Goal: Find contact information: Find contact information

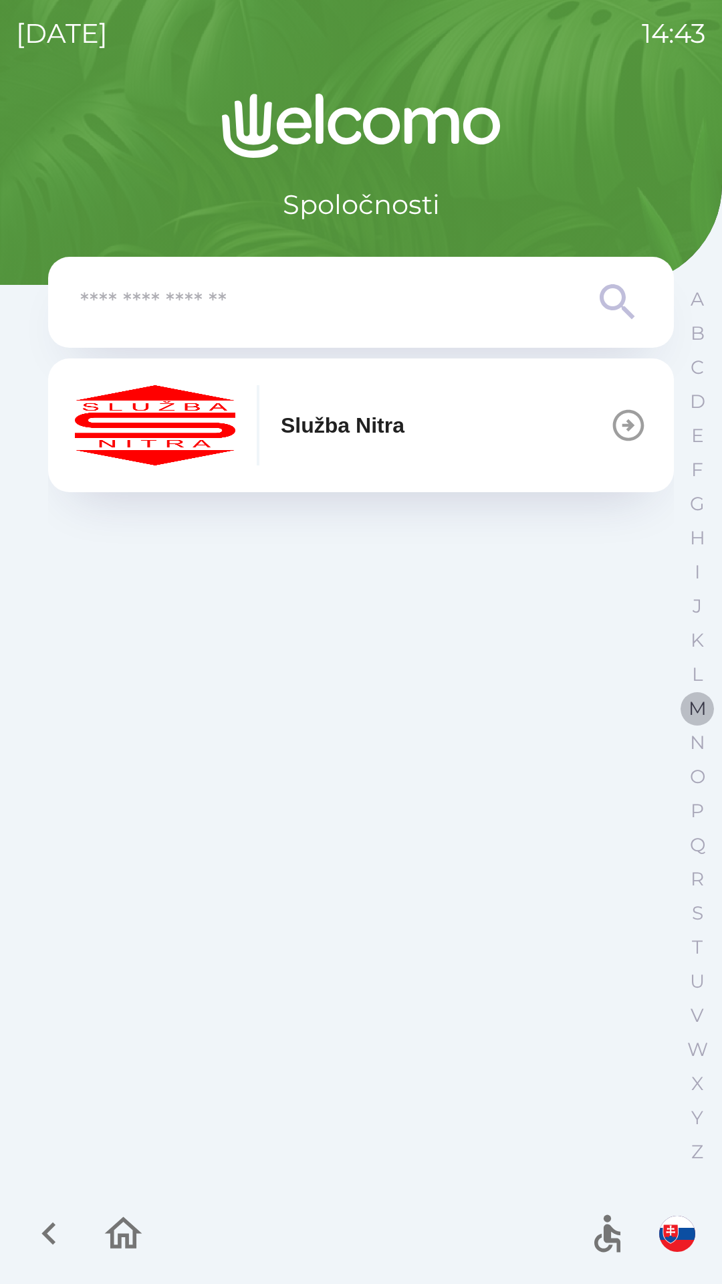
click at [697, 710] on p "M" at bounding box center [698, 708] width 18 height 23
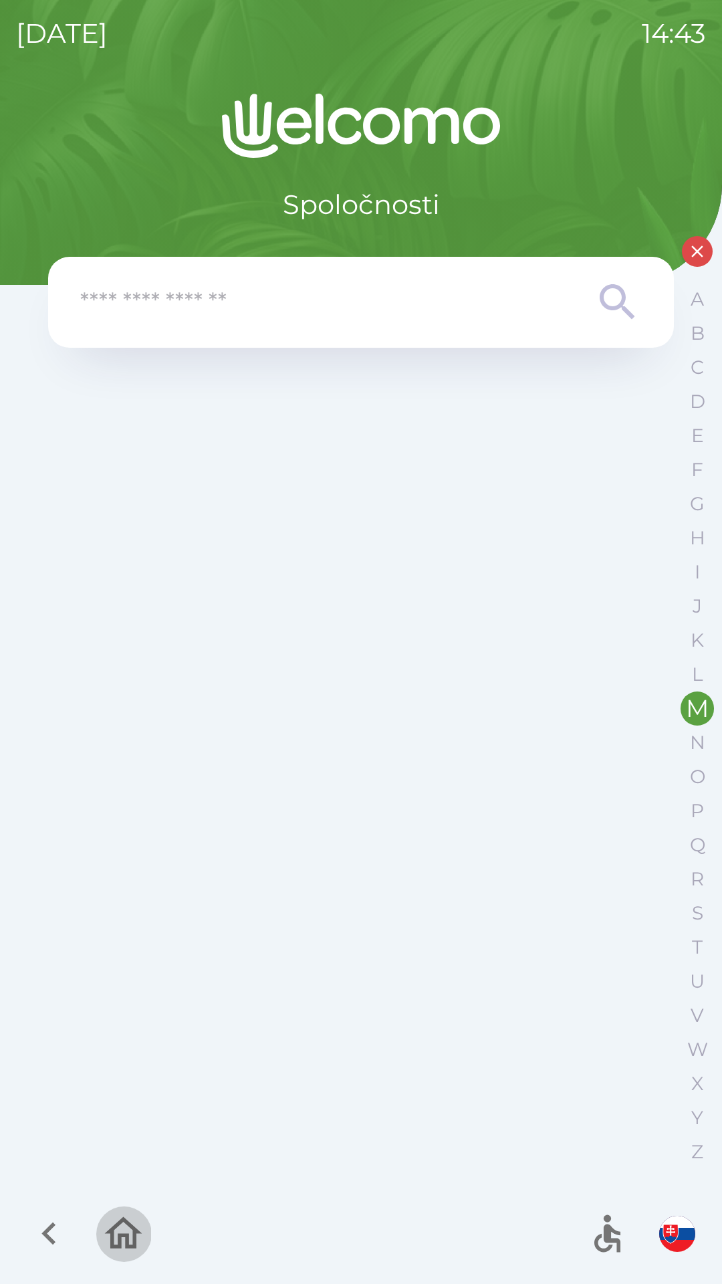
click at [124, 1240] on icon "button" at bounding box center [123, 1233] width 45 height 45
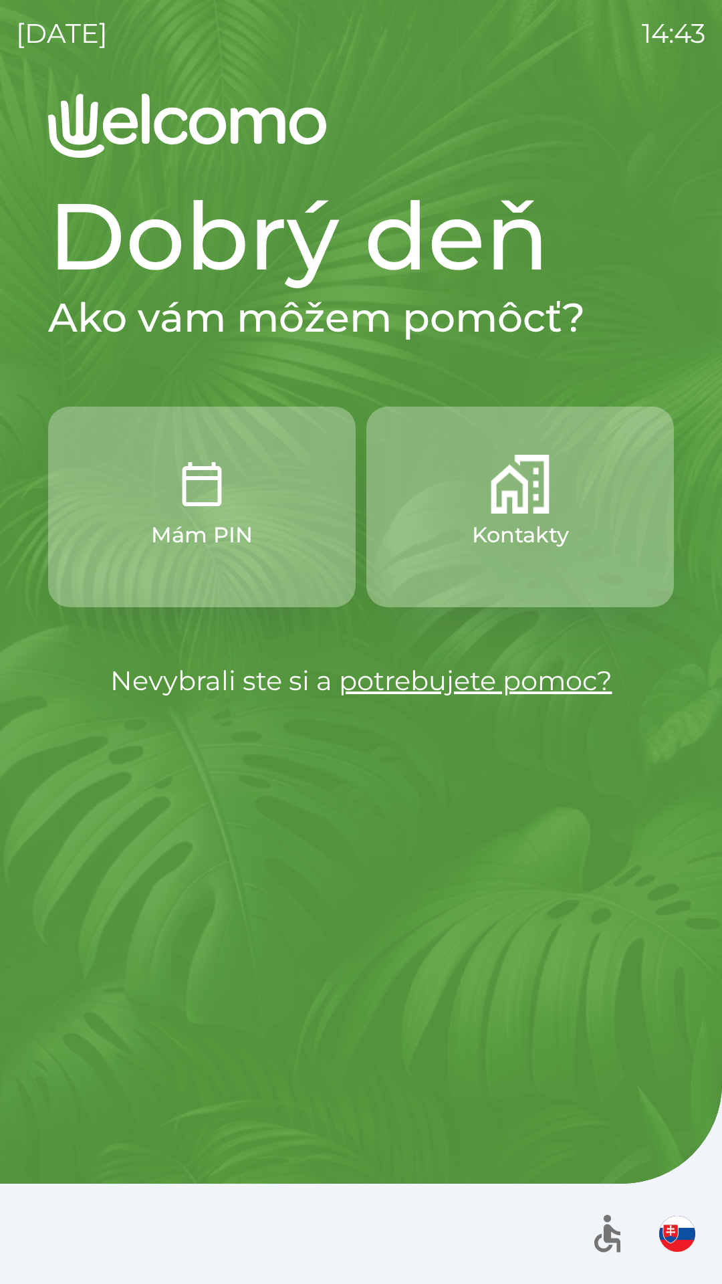
click at [461, 585] on button "Kontakty" at bounding box center [520, 507] width 308 height 201
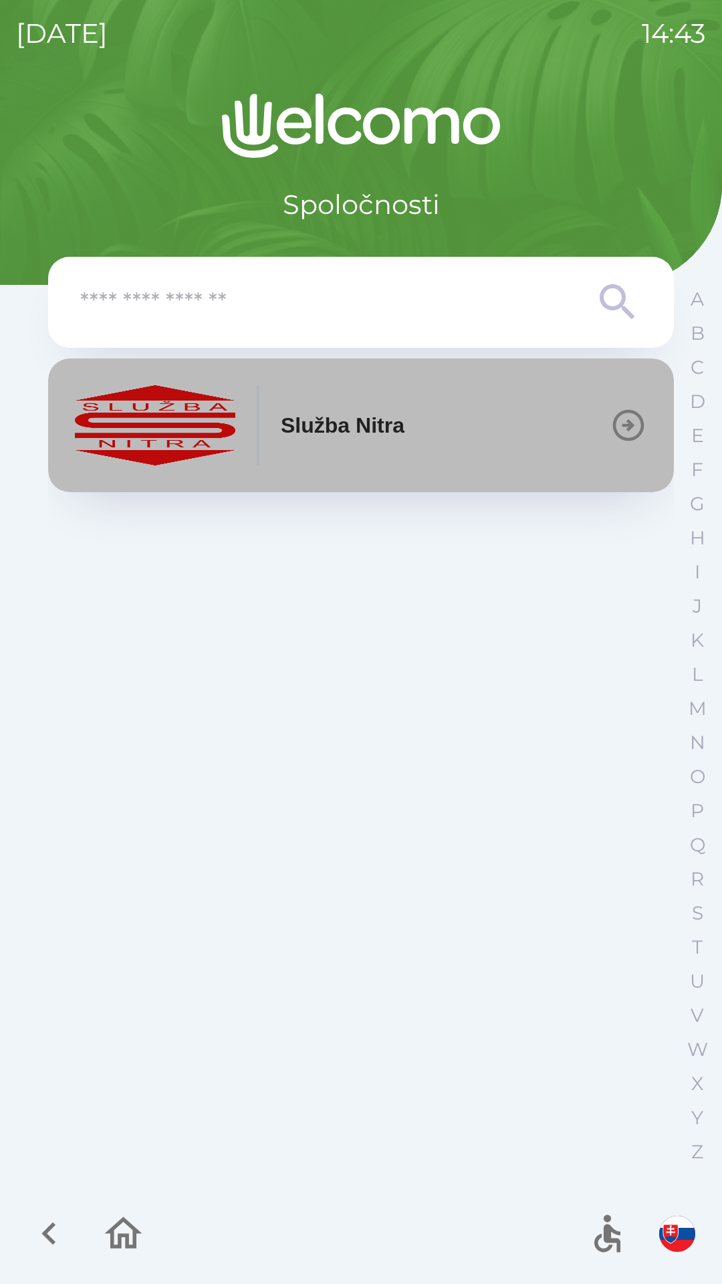
click at [316, 489] on button "Služba Nitra" at bounding box center [361, 425] width 626 height 134
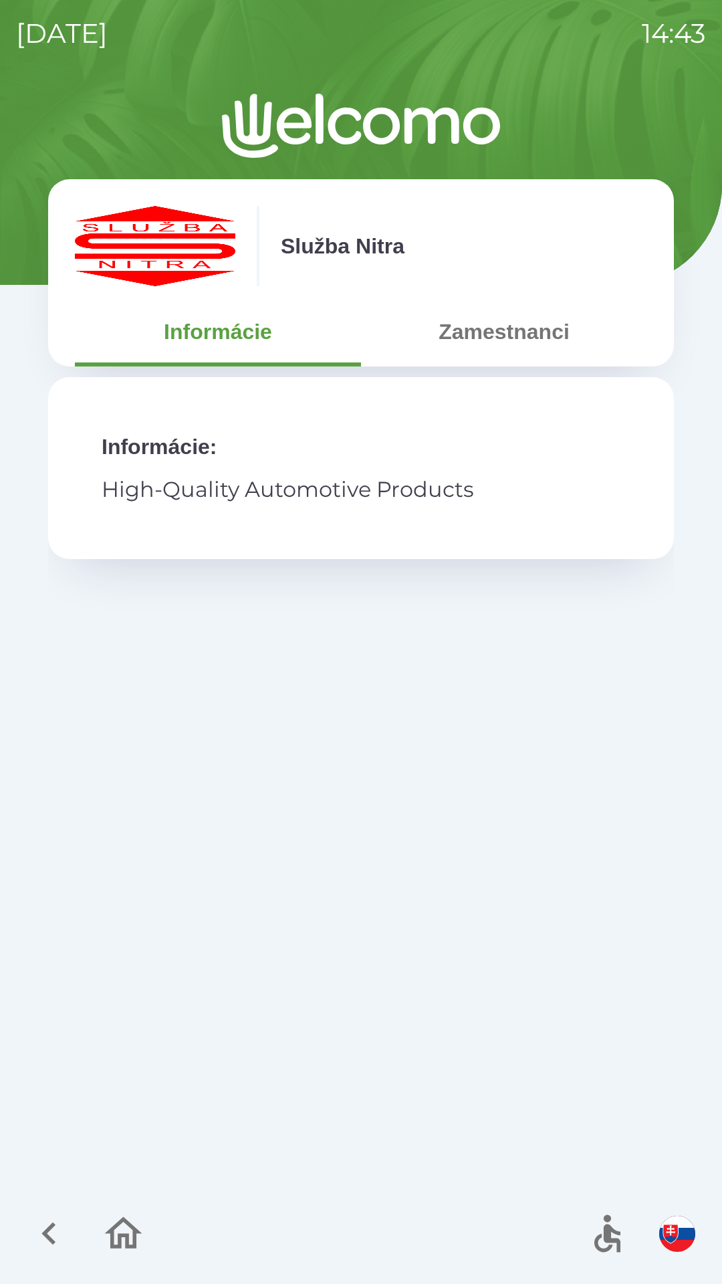
click at [475, 340] on button "Zamestnanci" at bounding box center [504, 332] width 286 height 48
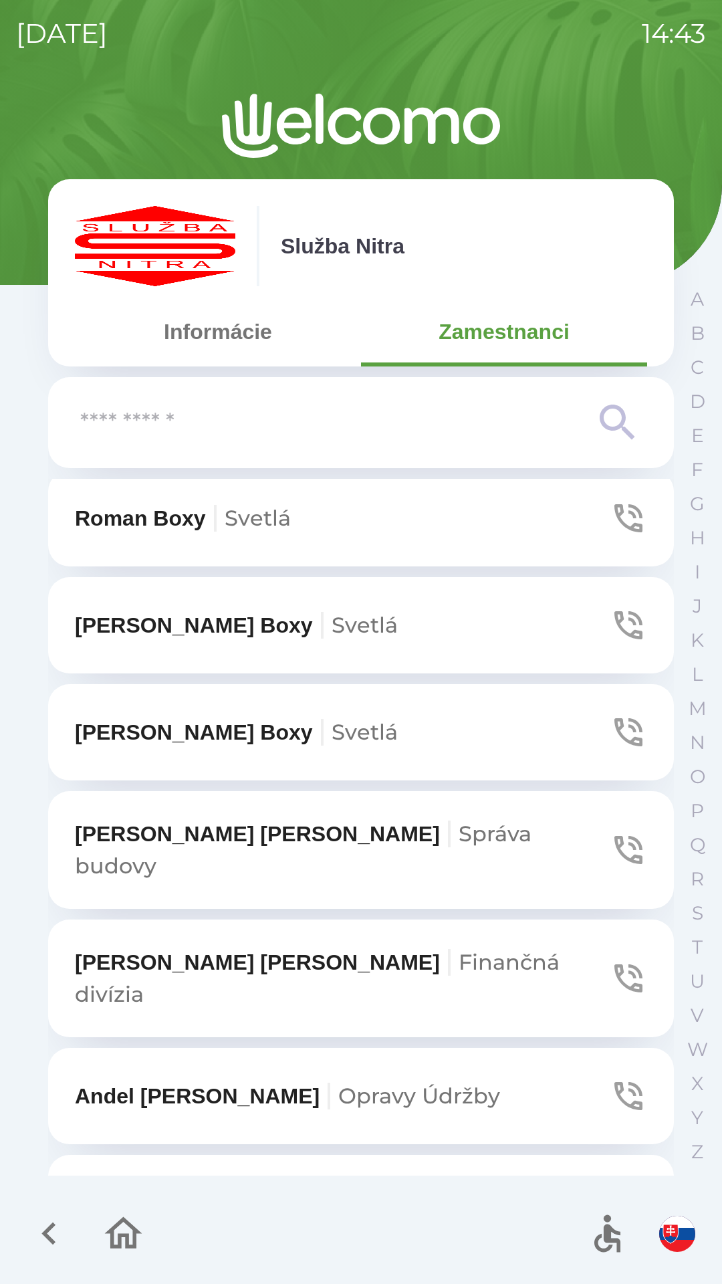
scroll to position [2364, 0]
click at [255, 407] on input "text" at bounding box center [334, 423] width 508 height 37
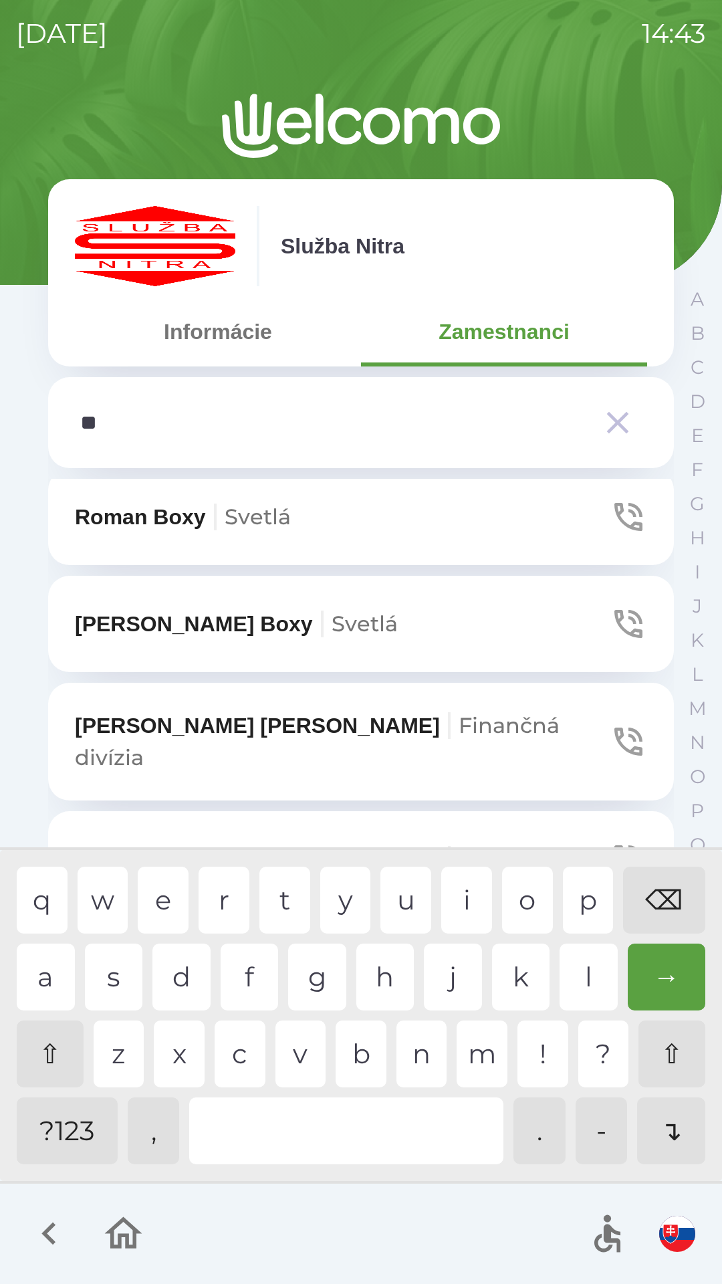
scroll to position [10, 0]
type input "***"
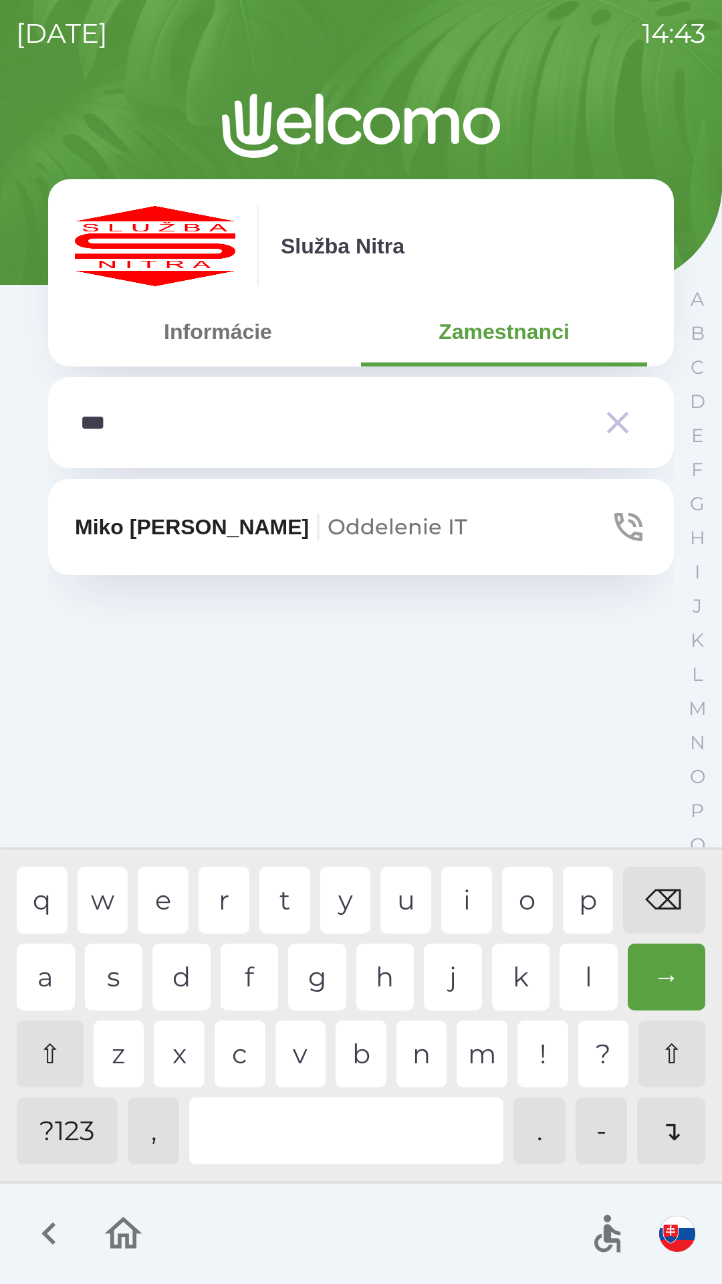
click at [136, 532] on p "[PERSON_NAME] IT" at bounding box center [271, 527] width 393 height 32
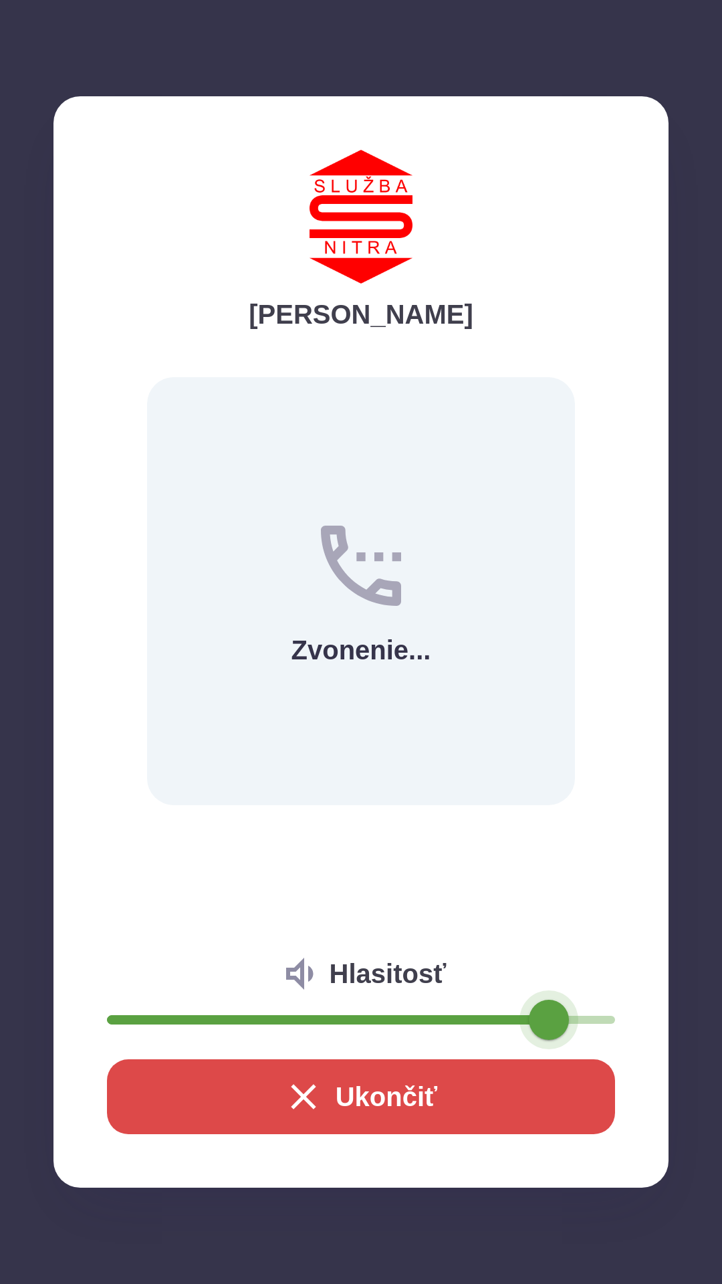
type input "**"
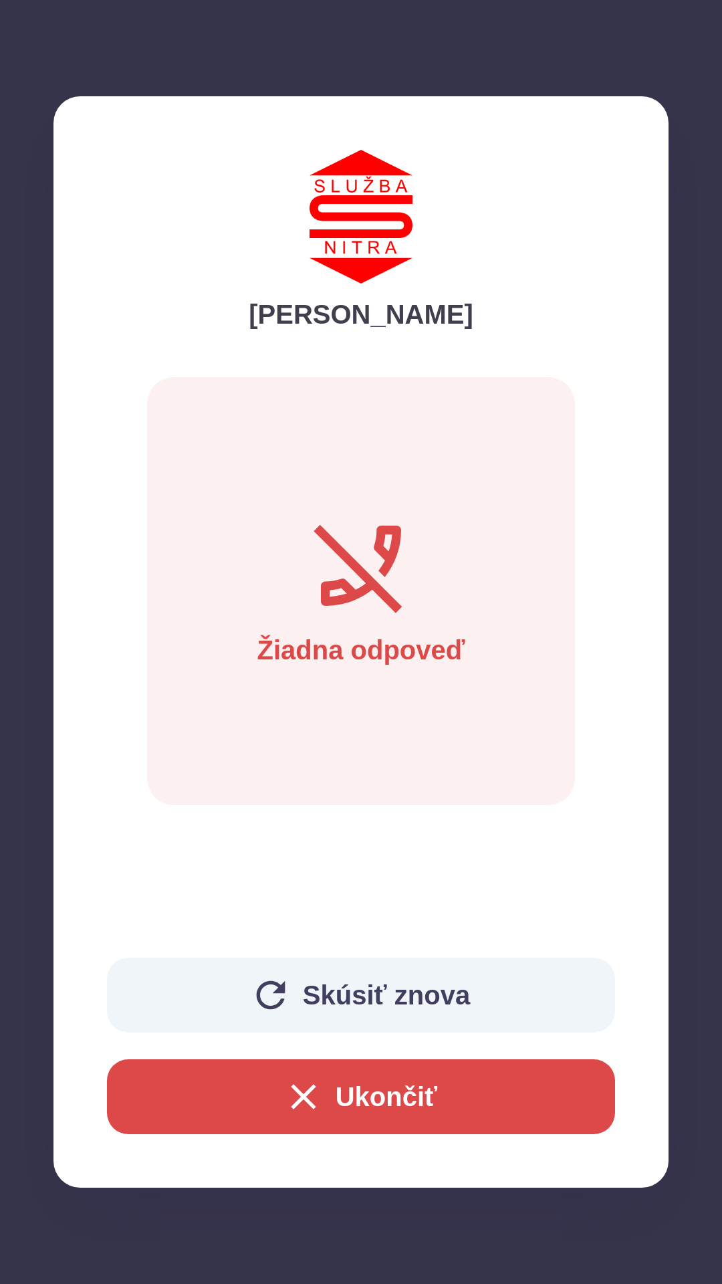
click at [352, 987] on button "Skúsiť znova" at bounding box center [361, 995] width 508 height 75
